Goal: Use online tool/utility: Utilize a website feature to perform a specific function

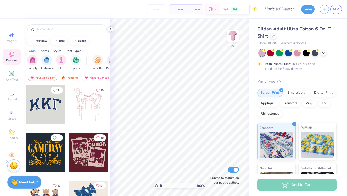
click at [110, 28] on icon at bounding box center [110, 29] width 4 height 4
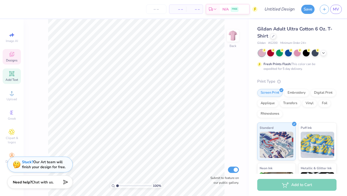
click at [11, 74] on icon at bounding box center [11, 73] width 5 height 5
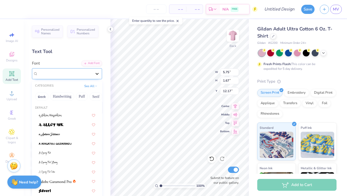
click at [97, 72] on icon at bounding box center [97, 73] width 5 height 5
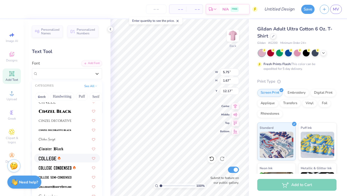
scroll to position [637, 0]
click at [60, 168] on img at bounding box center [55, 167] width 33 height 4
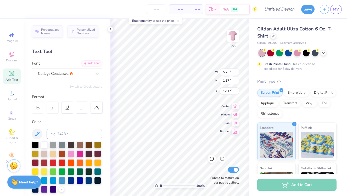
type input "4.30"
type input "1.63"
type input "12.19"
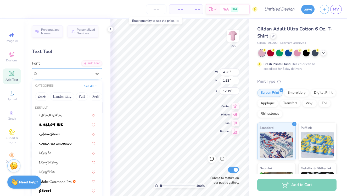
click at [97, 73] on icon at bounding box center [97, 73] width 5 height 5
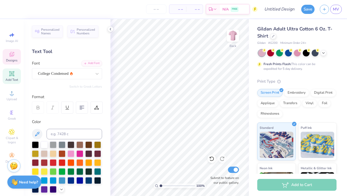
click at [10, 54] on icon at bounding box center [11, 54] width 5 height 5
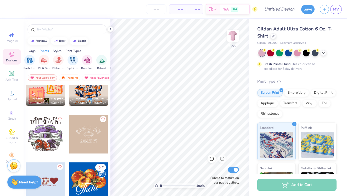
scroll to position [0, 97]
click at [60, 61] on img "filter for Philanthropy" at bounding box center [59, 60] width 6 height 6
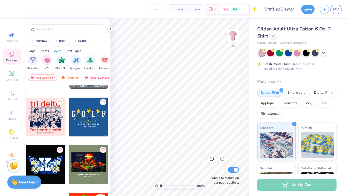
scroll to position [0, 304]
click at [76, 59] on img "filter for Typography" at bounding box center [75, 60] width 6 height 6
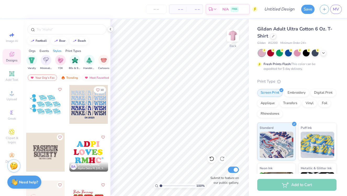
scroll to position [0, 0]
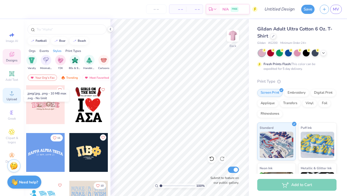
click at [10, 92] on icon at bounding box center [12, 93] width 6 height 6
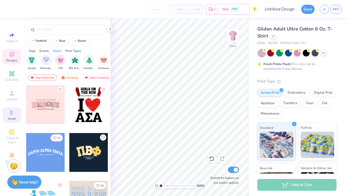
click at [7, 116] on div "Greek" at bounding box center [12, 114] width 18 height 15
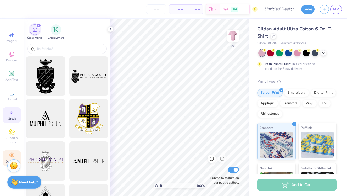
click at [10, 155] on circle at bounding box center [11, 153] width 3 height 3
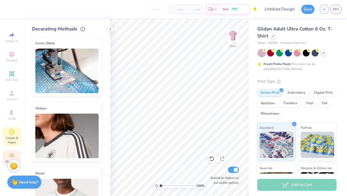
click at [12, 131] on icon at bounding box center [11, 131] width 3 height 3
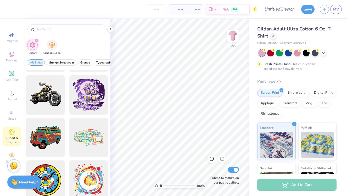
scroll to position [292, 0]
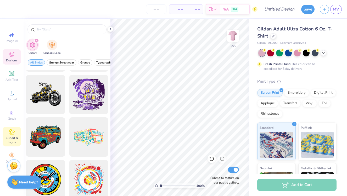
click at [13, 55] on icon at bounding box center [12, 54] width 4 height 3
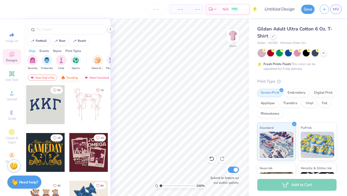
scroll to position [0, 30]
click at [72, 75] on div "Most Favorited" at bounding box center [67, 77] width 30 height 6
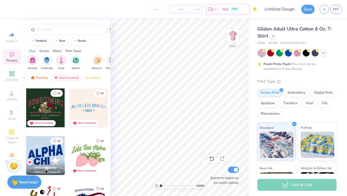
scroll to position [2144, 0]
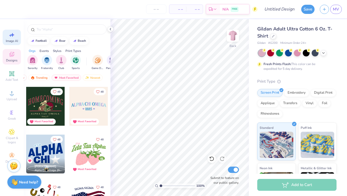
click at [18, 38] on div "Image AI" at bounding box center [12, 37] width 18 height 15
select select "4"
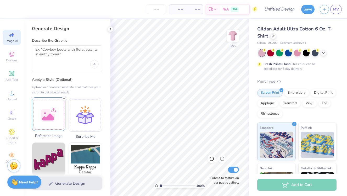
click at [45, 122] on div at bounding box center [49, 114] width 34 height 34
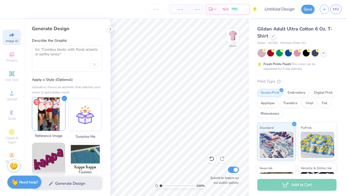
click at [38, 100] on icon at bounding box center [37, 102] width 6 height 6
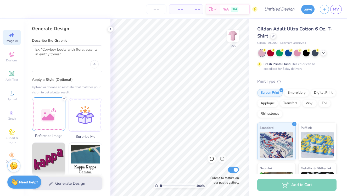
click at [48, 114] on div at bounding box center [49, 114] width 34 height 34
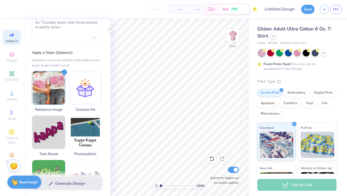
scroll to position [0, 0]
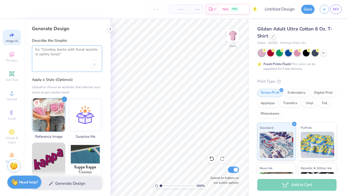
click at [63, 57] on textarea at bounding box center [66, 53] width 63 height 13
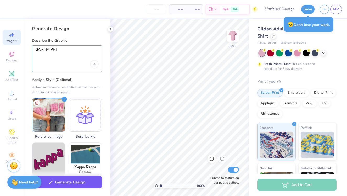
type textarea "GAMMA PHI"
click at [62, 180] on button "Generate Design" at bounding box center [67, 182] width 70 height 13
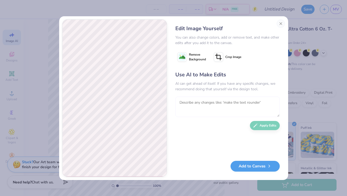
click at [195, 107] on textarea at bounding box center [228, 106] width 105 height 20
type textarea "Use white and dark pink for the text"
click at [271, 124] on button "Apply Edits" at bounding box center [265, 123] width 30 height 9
click at [282, 23] on button "Close" at bounding box center [281, 23] width 8 height 8
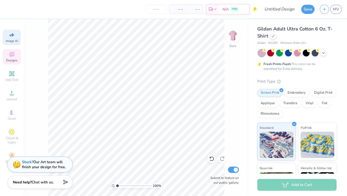
click at [10, 64] on div "Designs" at bounding box center [12, 56] width 18 height 15
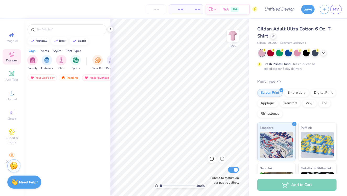
scroll to position [0, 0]
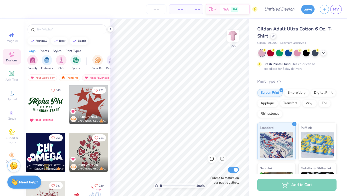
click at [10, 64] on div "Designs" at bounding box center [12, 56] width 18 height 15
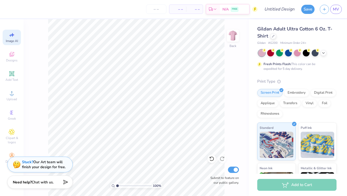
click at [11, 44] on div "Image AI" at bounding box center [12, 37] width 18 height 15
select select "4"
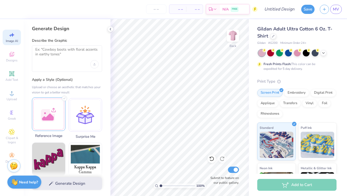
click at [52, 119] on div at bounding box center [49, 114] width 34 height 34
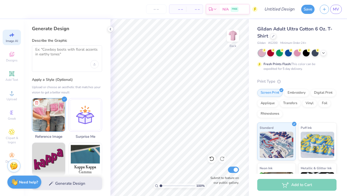
click at [74, 183] on div "Generate Design" at bounding box center [67, 183] width 87 height 25
click at [66, 182] on div "Generate Design" at bounding box center [67, 183] width 87 height 25
click at [55, 184] on div "Generate Design" at bounding box center [67, 183] width 87 height 25
click at [58, 52] on textarea at bounding box center [66, 53] width 63 height 13
type textarea "d"
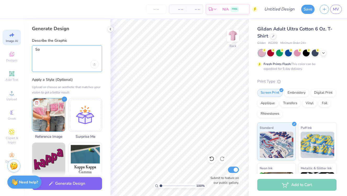
type textarea "S"
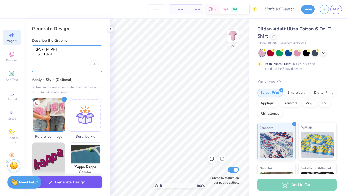
type textarea "GAMMA PHI EST. 1874"
click at [67, 182] on button "Generate Design" at bounding box center [67, 182] width 70 height 13
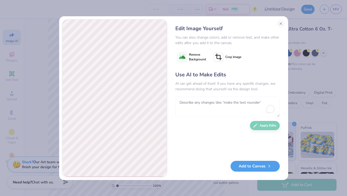
click at [199, 102] on textarea "To enrich screen reader interactions, please activate Accessibility in Grammarl…" at bounding box center [228, 106] width 105 height 20
type textarea "make the text more like the original"
click at [270, 122] on button "Apply Edits" at bounding box center [265, 123] width 30 height 9
click at [206, 110] on textarea "To enrich screen reader interactions, please activate Accessibility in Grammarl…" at bounding box center [228, 106] width 105 height 20
type textarea "make it more 3d"
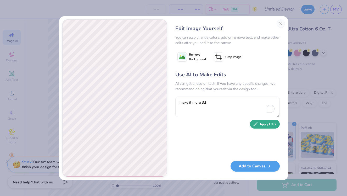
click at [268, 124] on button "Apply Edits" at bounding box center [265, 123] width 30 height 9
click at [182, 56] on image at bounding box center [182, 57] width 6 height 6
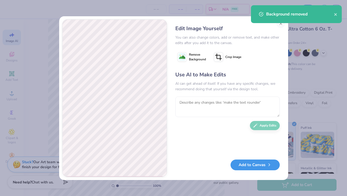
click at [252, 162] on button "Add to Canvas" at bounding box center [255, 164] width 49 height 11
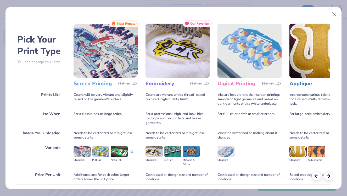
scroll to position [39, 0]
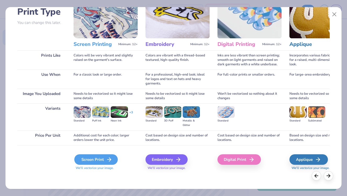
click at [96, 158] on div "Screen Print" at bounding box center [95, 159] width 43 height 10
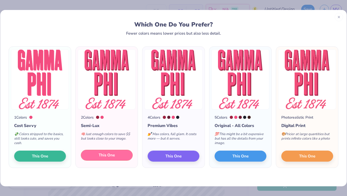
click at [112, 152] on span "This One" at bounding box center [107, 155] width 16 height 6
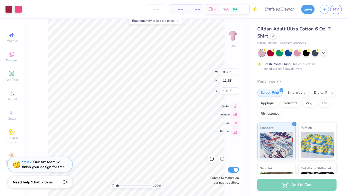
type input "8.98"
type input "11.98"
type input "6.28"
type input "6.01"
type input "0.59"
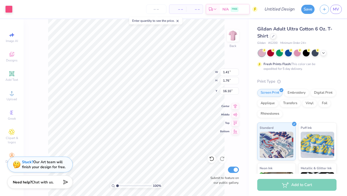
type input "4.49"
type input "10.61"
type input "10.10"
click at [214, 159] on icon at bounding box center [212, 158] width 4 height 5
type input "5.82"
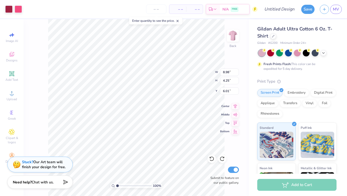
type input "2.75"
type input "3.33"
type input "3.27"
type input "3.24"
type input "3.55"
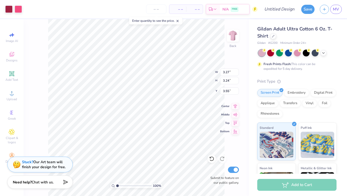
type input "2.53"
type input "2.51"
type input "3.34"
type input "2.72"
type input "2.70"
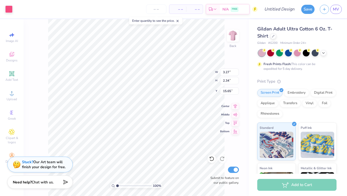
type input "15.53"
type input "5.03"
click at [18, 9] on div at bounding box center [18, 8] width 7 height 7
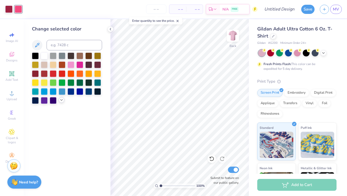
click at [63, 100] on icon at bounding box center [61, 100] width 4 height 4
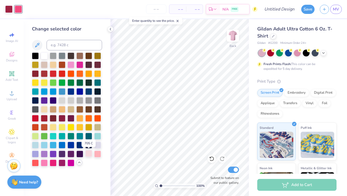
click at [88, 153] on div at bounding box center [88, 153] width 7 height 7
click at [47, 56] on div at bounding box center [44, 55] width 7 height 7
click at [90, 152] on div at bounding box center [88, 153] width 7 height 7
click at [73, 62] on div at bounding box center [71, 64] width 7 height 7
click at [49, 56] on div at bounding box center [67, 109] width 70 height 114
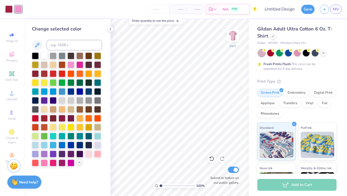
click at [46, 56] on div at bounding box center [44, 55] width 7 height 7
click at [12, 40] on span "Image AI" at bounding box center [12, 41] width 12 height 4
select select "4"
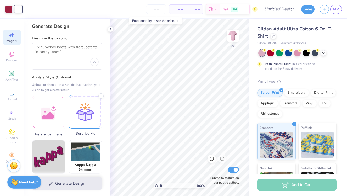
scroll to position [0, 0]
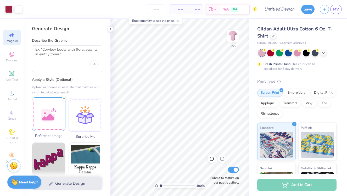
click at [57, 112] on div at bounding box center [49, 114] width 34 height 34
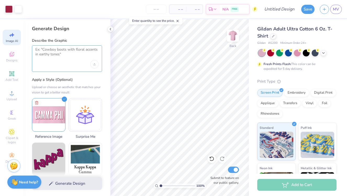
click at [59, 55] on textarea at bounding box center [66, 53] width 63 height 13
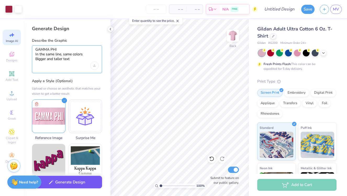
type textarea "GAMMA PHI In the same line, same colors Bigger and taller text"
click at [57, 181] on button "Generate Design" at bounding box center [67, 182] width 70 height 13
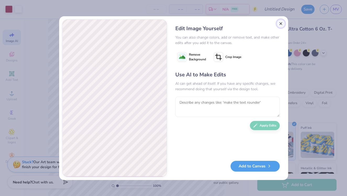
click at [280, 20] on button "Close" at bounding box center [281, 23] width 8 height 8
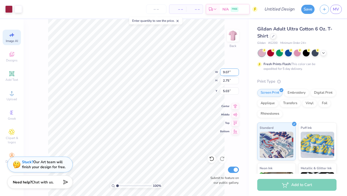
click at [237, 74] on input "9.07" at bounding box center [229, 71] width 19 height 7
click at [237, 74] on input "9.06" at bounding box center [229, 71] width 19 height 7
click at [237, 74] on input "9.05" at bounding box center [229, 71] width 19 height 7
click at [237, 74] on input "9.04" at bounding box center [229, 71] width 19 height 7
click at [237, 74] on input "9.03" at bounding box center [229, 71] width 19 height 7
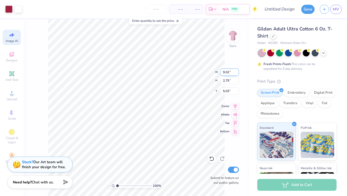
click at [237, 74] on input "9.02" at bounding box center [229, 71] width 19 height 7
click at [237, 74] on input "9.01" at bounding box center [229, 71] width 19 height 7
click at [237, 74] on input "9" at bounding box center [229, 71] width 19 height 7
click at [237, 74] on input "8.99" at bounding box center [229, 71] width 19 height 7
click at [237, 74] on input "8.98" at bounding box center [229, 71] width 19 height 7
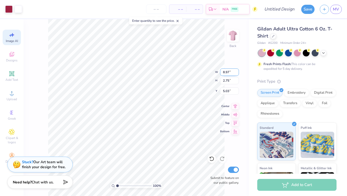
click at [237, 74] on input "8.97" at bounding box center [229, 71] width 19 height 7
click at [237, 74] on input "8.96" at bounding box center [229, 71] width 19 height 7
click at [237, 74] on input "8.95" at bounding box center [229, 71] width 19 height 7
click at [237, 74] on input "8.94" at bounding box center [229, 71] width 19 height 7
click at [237, 74] on input "8.93" at bounding box center [229, 71] width 19 height 7
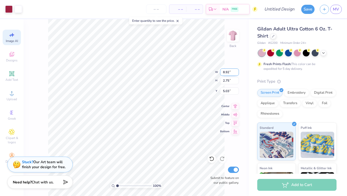
type input "8.92"
click at [237, 74] on input "8.92" at bounding box center [229, 71] width 19 height 7
click at [233, 170] on input "Submit to feature on our public gallery." at bounding box center [233, 169] width 11 height 6
checkbox input "true"
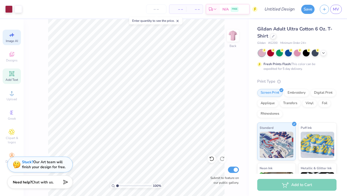
click at [11, 74] on icon at bounding box center [12, 74] width 4 height 4
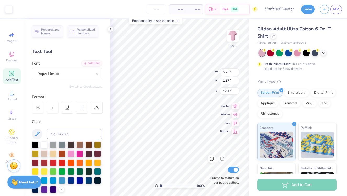
scroll to position [0, 0]
click at [96, 71] on icon at bounding box center [97, 73] width 5 height 5
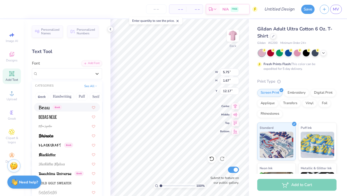
scroll to position [244, 0]
click at [51, 124] on img at bounding box center [46, 126] width 14 height 4
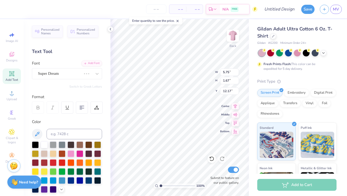
type input "10.02"
type input "4.88"
type input "10.56"
click at [10, 8] on div at bounding box center [8, 8] width 7 height 7
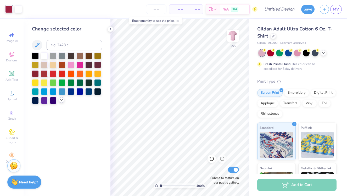
click at [62, 99] on icon at bounding box center [61, 100] width 4 height 4
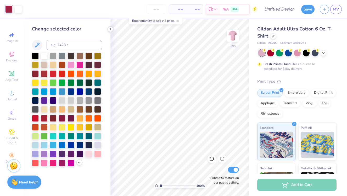
click at [109, 28] on icon at bounding box center [110, 29] width 4 height 4
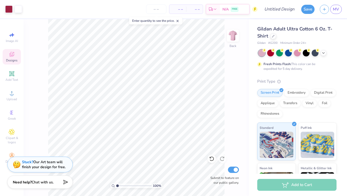
click at [10, 56] on icon at bounding box center [12, 54] width 4 height 3
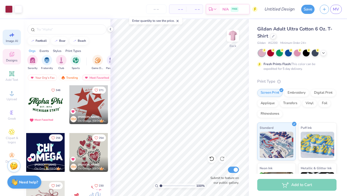
click at [17, 37] on div "Image AI" at bounding box center [12, 37] width 18 height 15
select select "4"
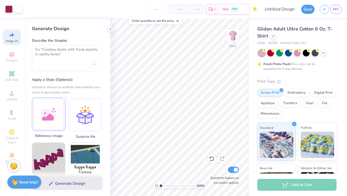
click at [41, 112] on div at bounding box center [49, 114] width 34 height 34
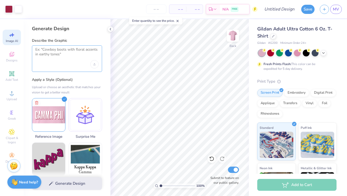
click at [65, 50] on textarea at bounding box center [66, 53] width 63 height 13
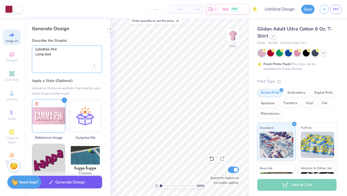
type textarea "GAMMA PHI Long text"
click at [57, 182] on button "Generate Design" at bounding box center [67, 182] width 70 height 13
